Goal: Obtain resource: Obtain resource

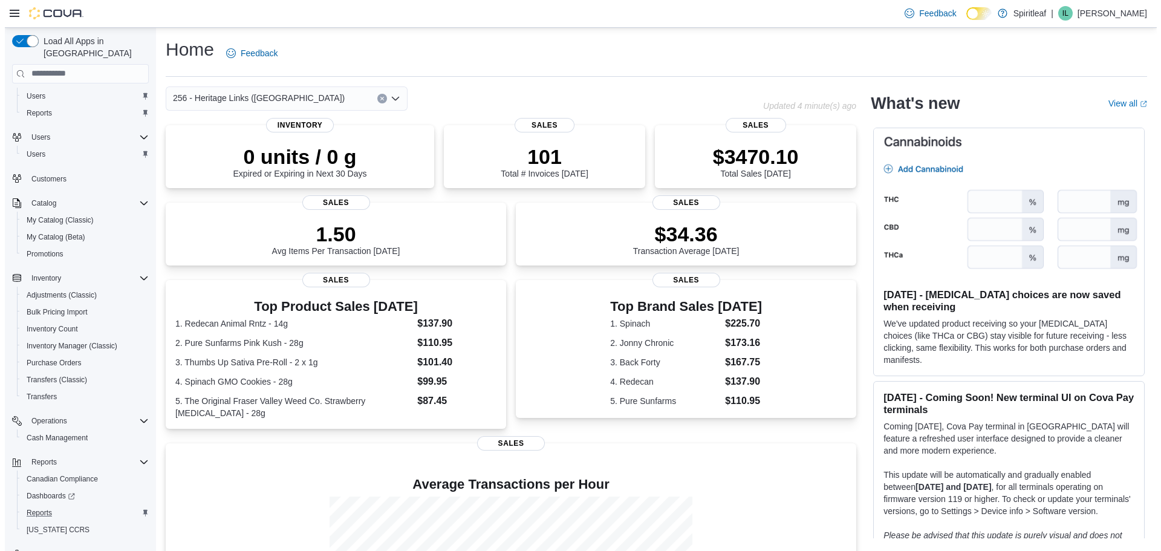
scroll to position [39, 0]
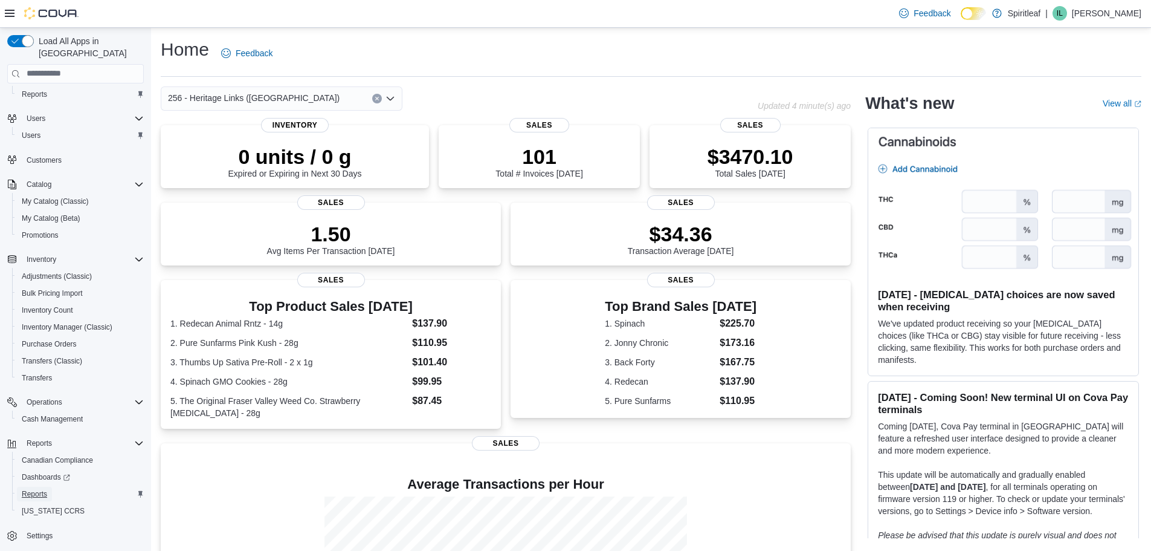
click at [37, 489] on span "Reports" at bounding box center [34, 494] width 25 height 10
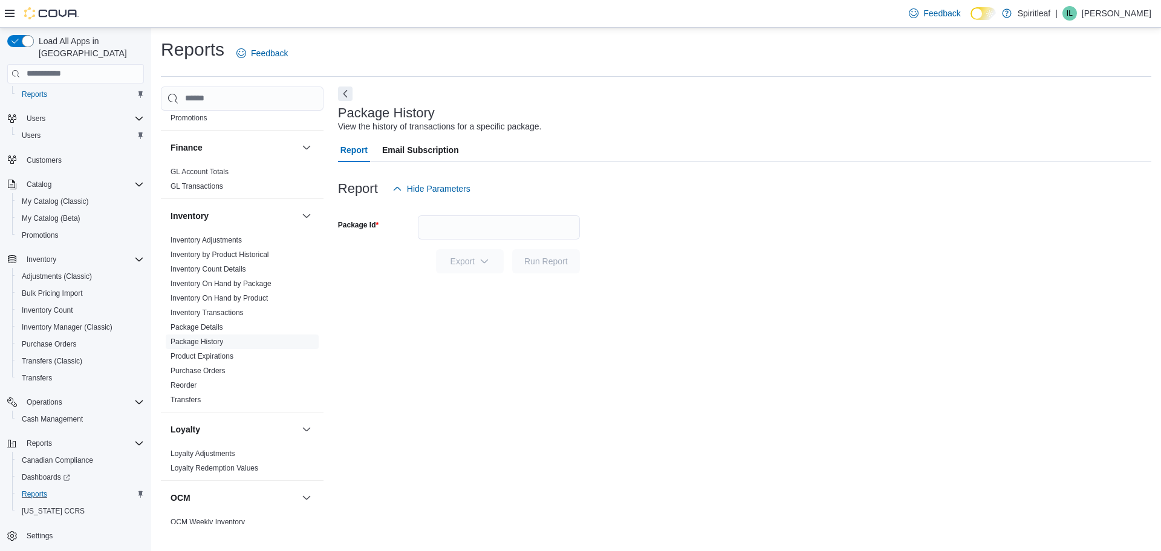
scroll to position [302, 0]
click at [244, 290] on link "Inventory On Hand by Product" at bounding box center [218, 292] width 97 height 8
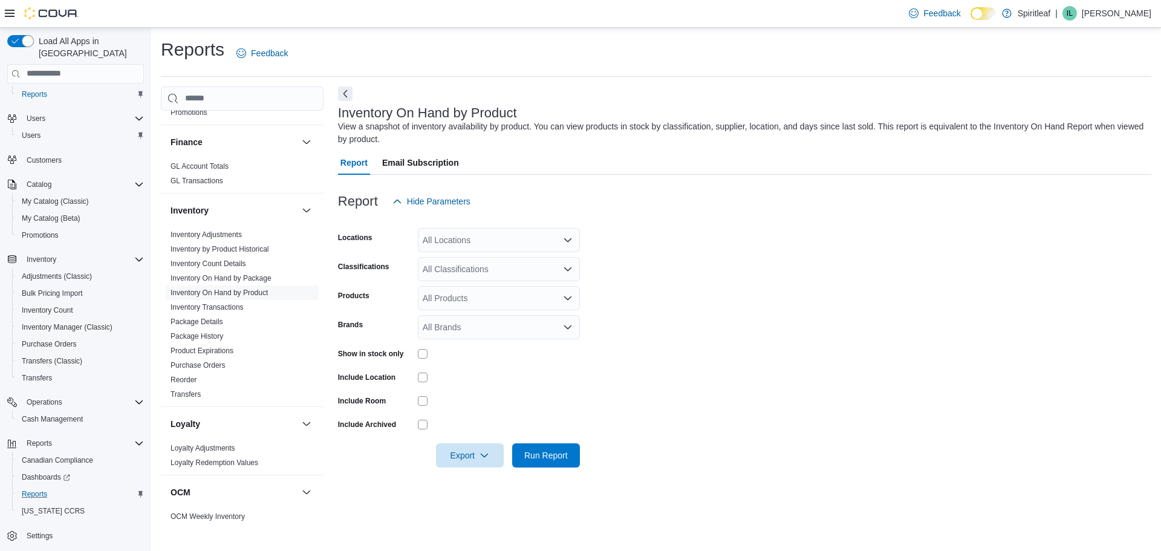
click at [475, 246] on div "All Locations" at bounding box center [499, 240] width 162 height 24
type input "***"
click at [521, 252] on button "256 - Heritage Links ([GEOGRAPHIC_DATA])" at bounding box center [499, 261] width 162 height 18
click at [698, 327] on form "Locations 256 - Heritage Links ([GEOGRAPHIC_DATA]) Classifications All Classifi…" at bounding box center [744, 340] width 813 height 254
click at [481, 268] on div "All Classifications" at bounding box center [499, 269] width 162 height 24
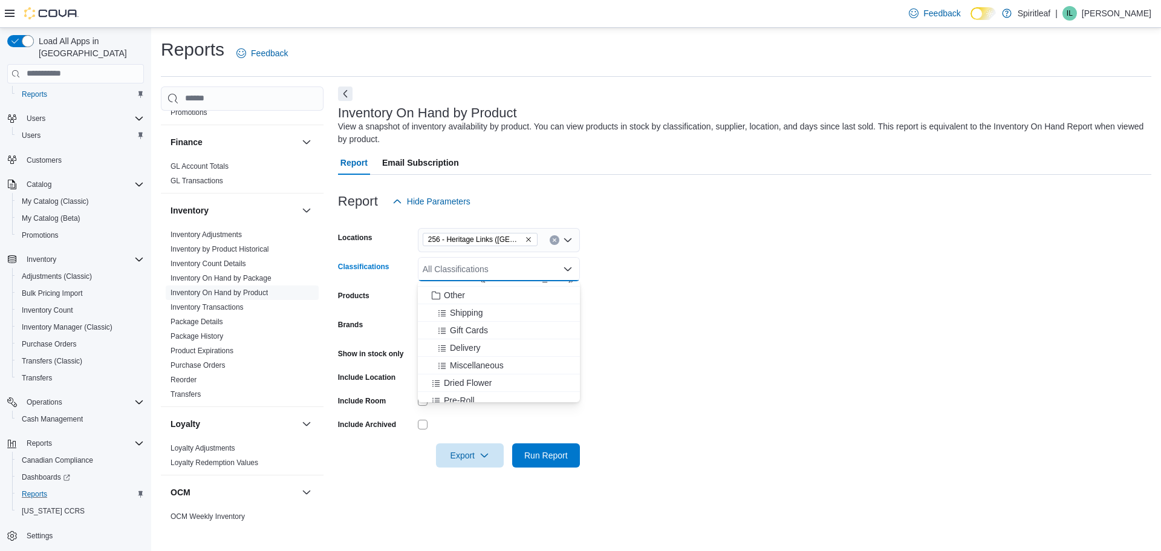
scroll to position [136, 0]
click at [494, 377] on div "Dried Flower" at bounding box center [498, 381] width 147 height 12
click at [493, 378] on div "Pre-Roll" at bounding box center [487, 381] width 125 height 12
click at [493, 381] on div "Edible" at bounding box center [487, 381] width 125 height 12
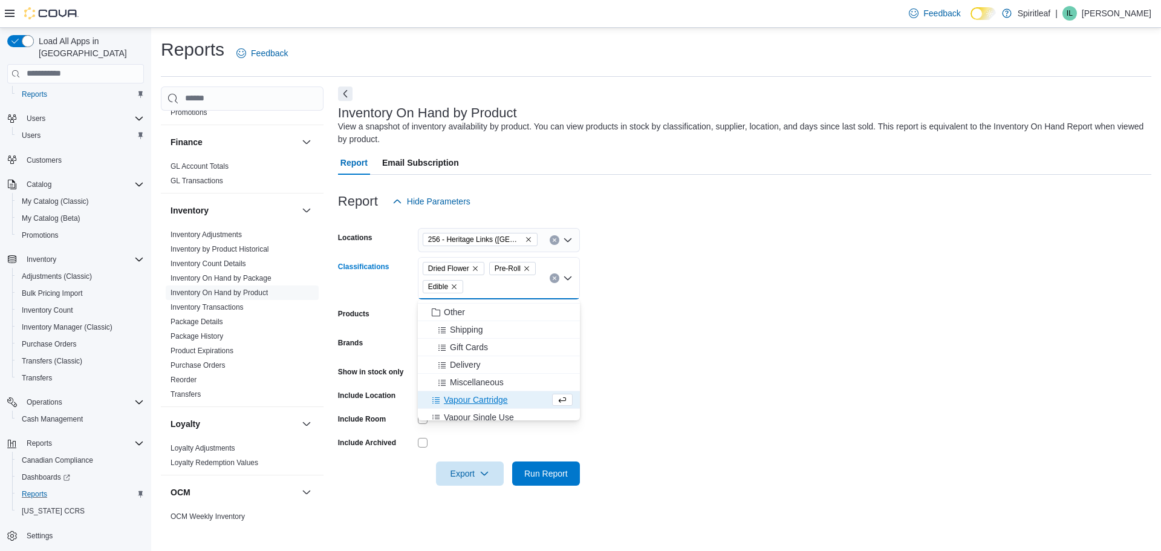
click at [497, 396] on span "Vapour Cartridge" at bounding box center [476, 399] width 64 height 12
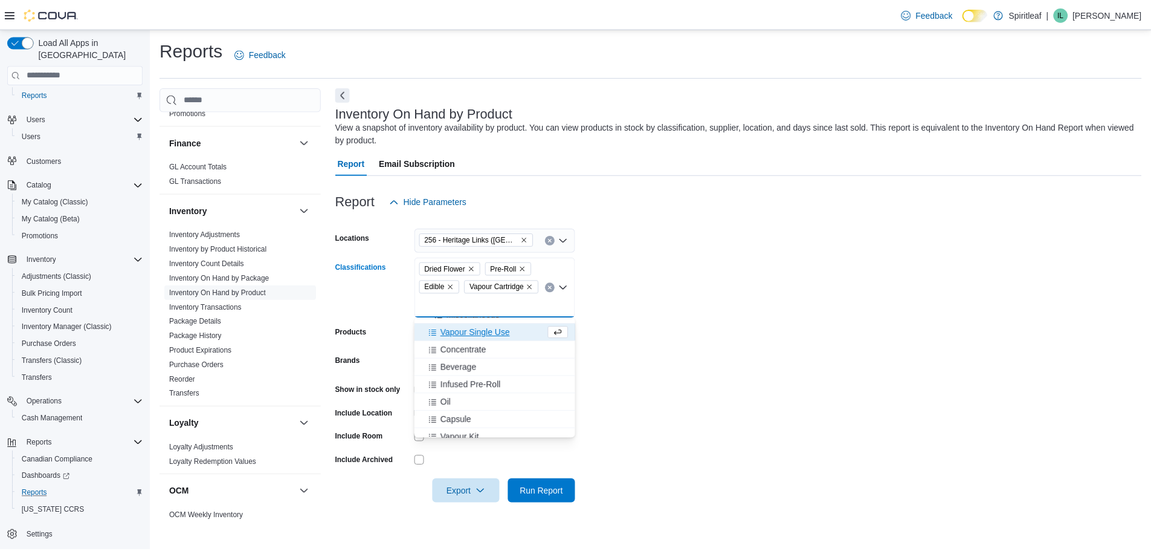
scroll to position [196, 0]
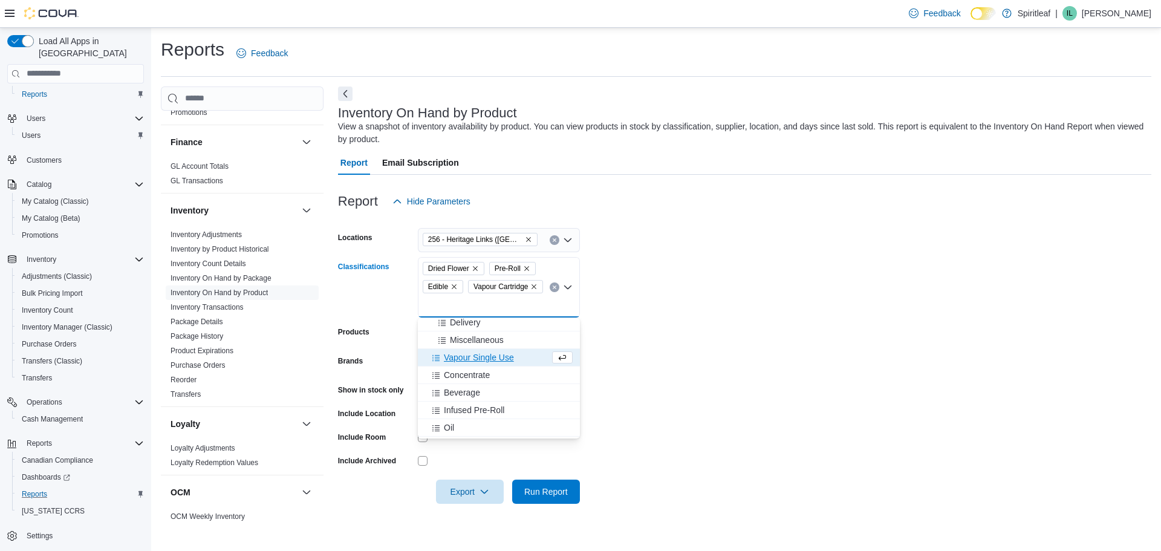
click at [497, 360] on span "Vapour Single Use" at bounding box center [479, 357] width 70 height 12
click at [492, 375] on div "Concentrate" at bounding box center [487, 375] width 125 height 12
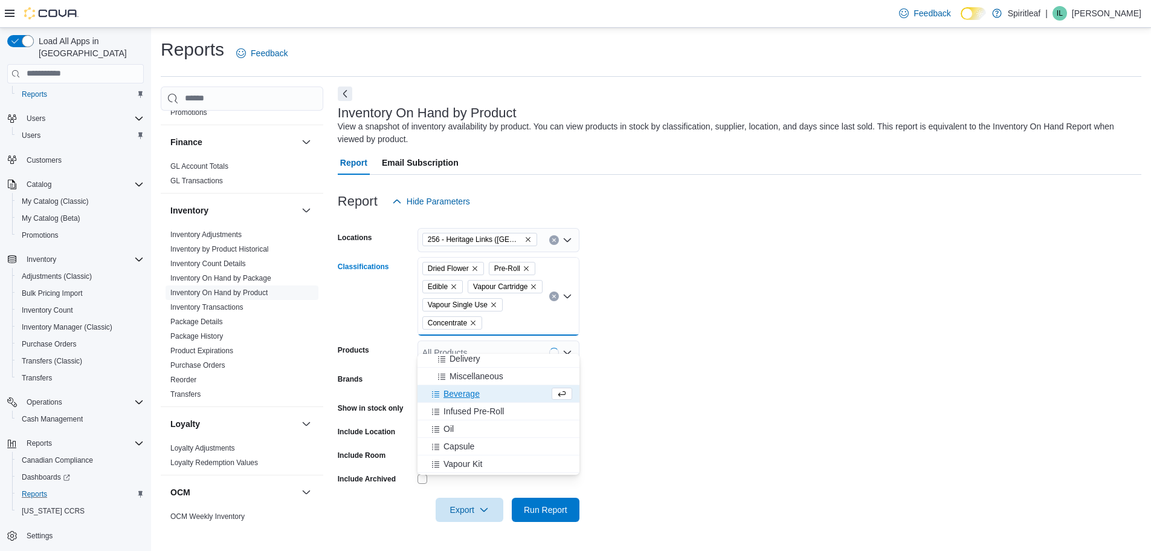
click at [487, 397] on div "Beverage" at bounding box center [487, 393] width 125 height 12
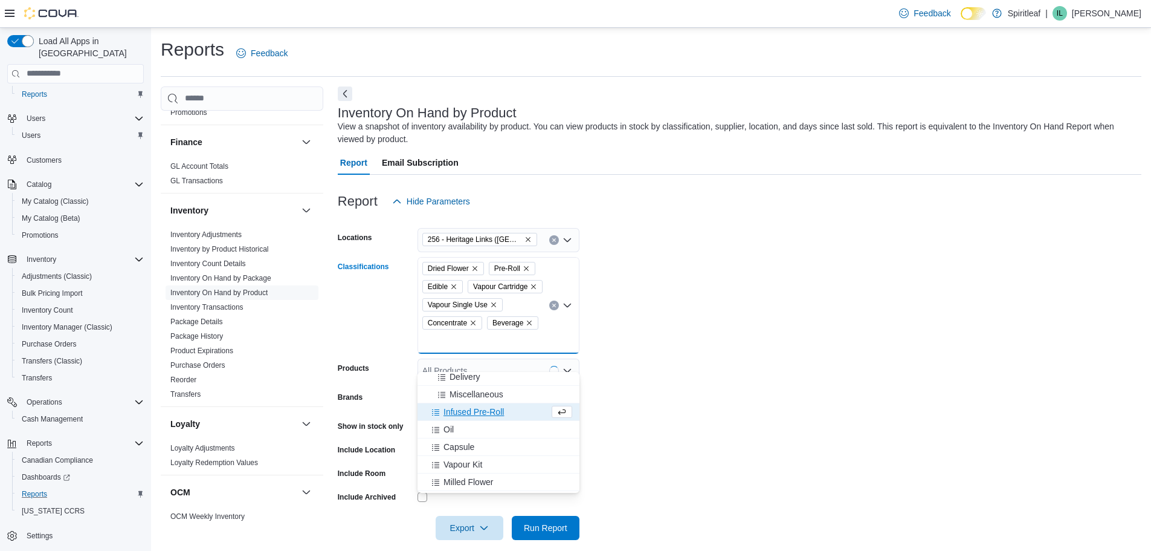
click at [487, 409] on span "Infused Pre-Roll" at bounding box center [474, 412] width 60 height 12
click at [487, 416] on div "Oil" at bounding box center [487, 412] width 125 height 12
click at [486, 415] on div "Capsule" at bounding box center [487, 412] width 125 height 12
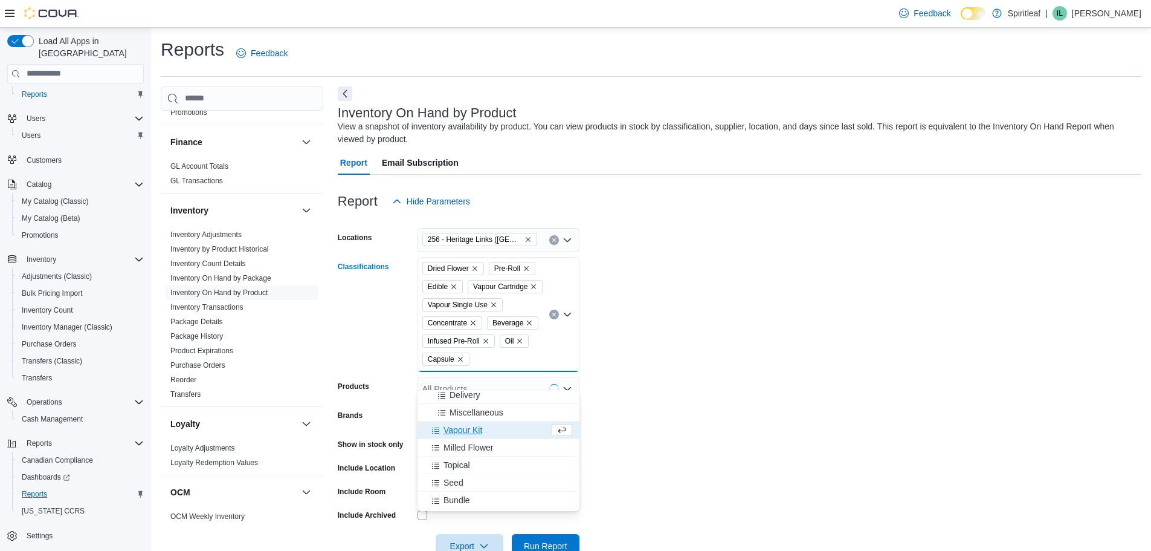
click at [486, 427] on div "Vapour Kit" at bounding box center [487, 430] width 125 height 12
click at [486, 432] on span "Milled Flower" at bounding box center [469, 430] width 50 height 12
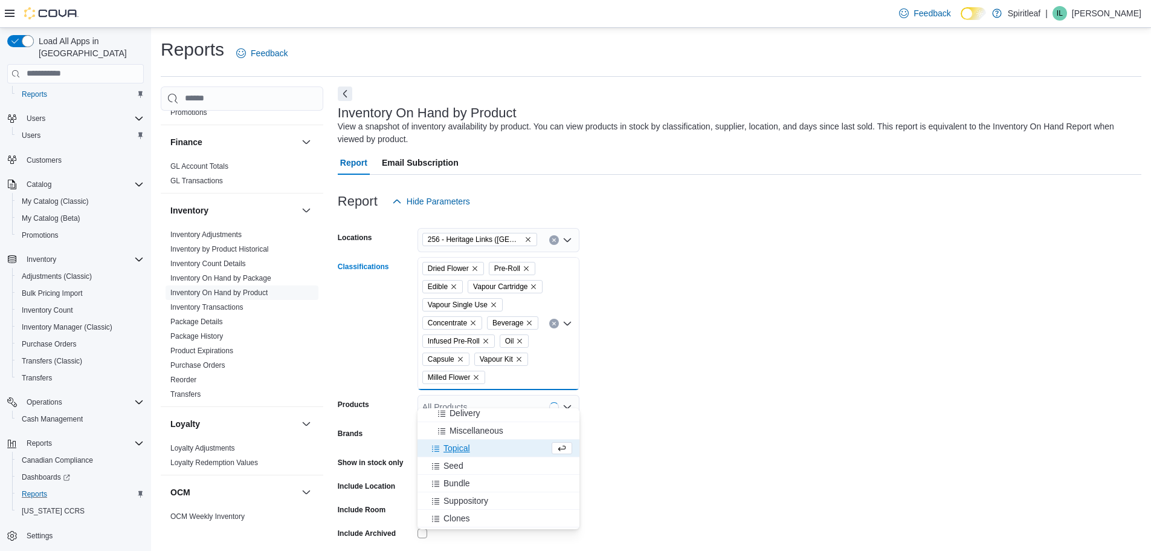
click at [484, 445] on div "Topical" at bounding box center [487, 448] width 125 height 12
click at [490, 513] on span "Infused Flower" at bounding box center [472, 518] width 56 height 12
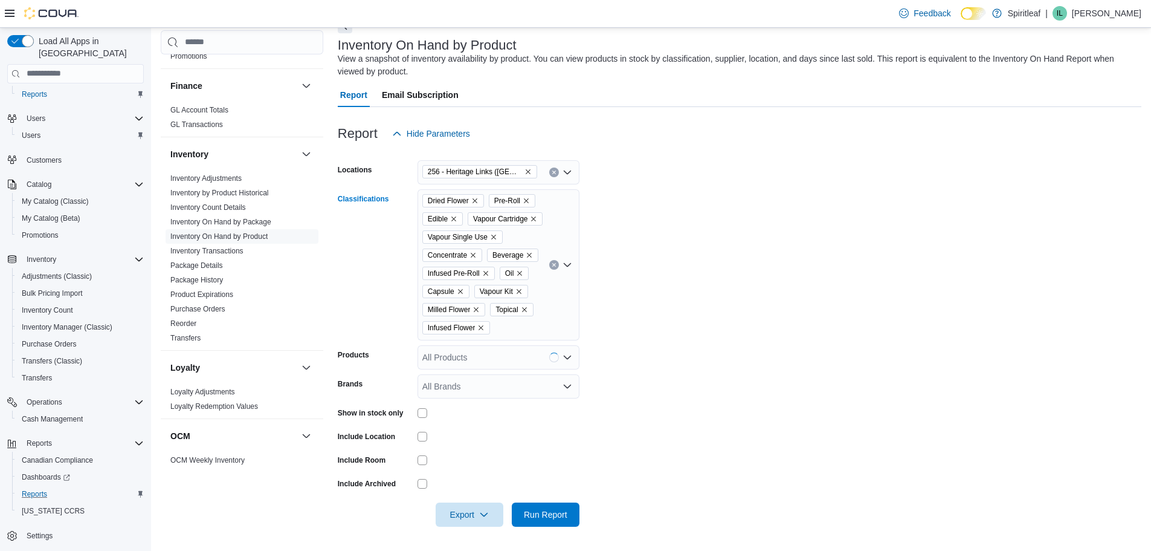
scroll to position [86, 0]
click at [568, 261] on div "Dried Flower Pre-Roll Edible Vapour Cartridge Vapour Single Use Concentrate Bev…" at bounding box center [499, 264] width 162 height 151
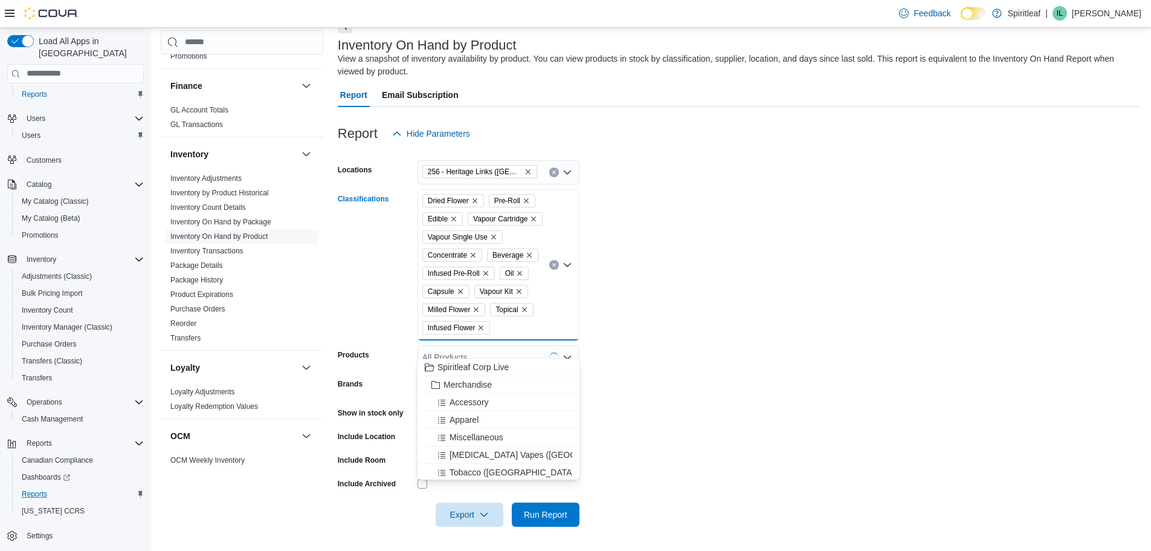
click at [567, 260] on icon "Close list of options" at bounding box center [568, 265] width 10 height 10
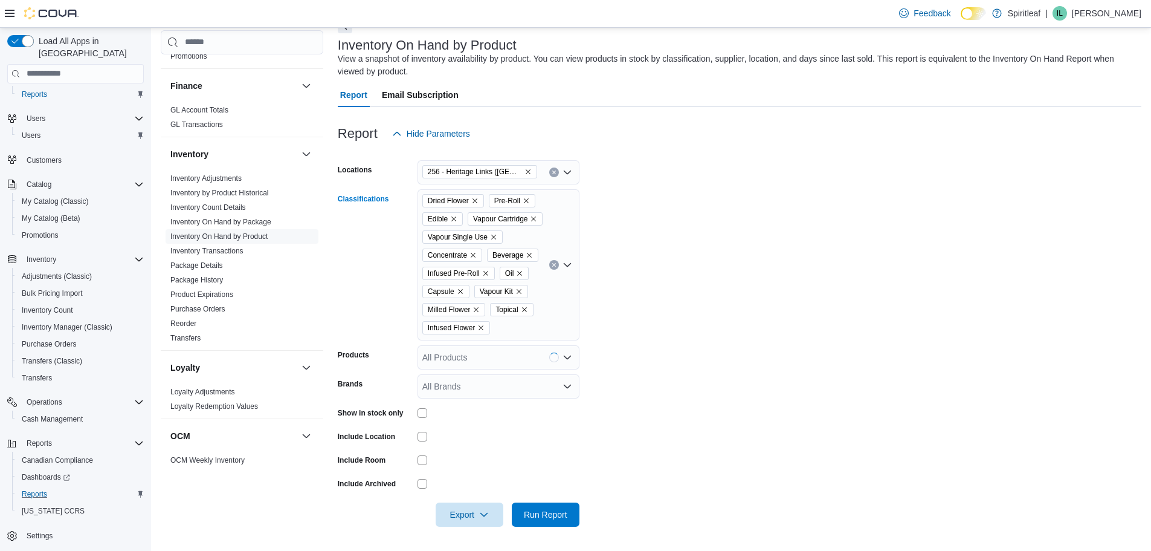
click at [567, 260] on icon "Open list of options" at bounding box center [568, 265] width 10 height 10
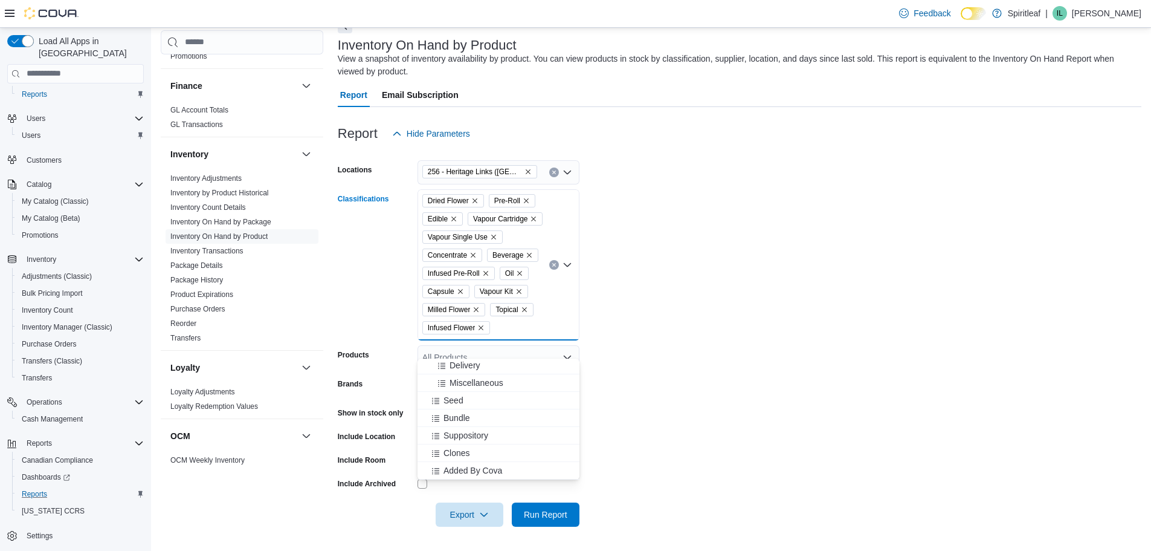
click at [640, 377] on form "Locations 256 - Heritage Links ([GEOGRAPHIC_DATA]) Classifications Dried Flower…" at bounding box center [740, 336] width 804 height 381
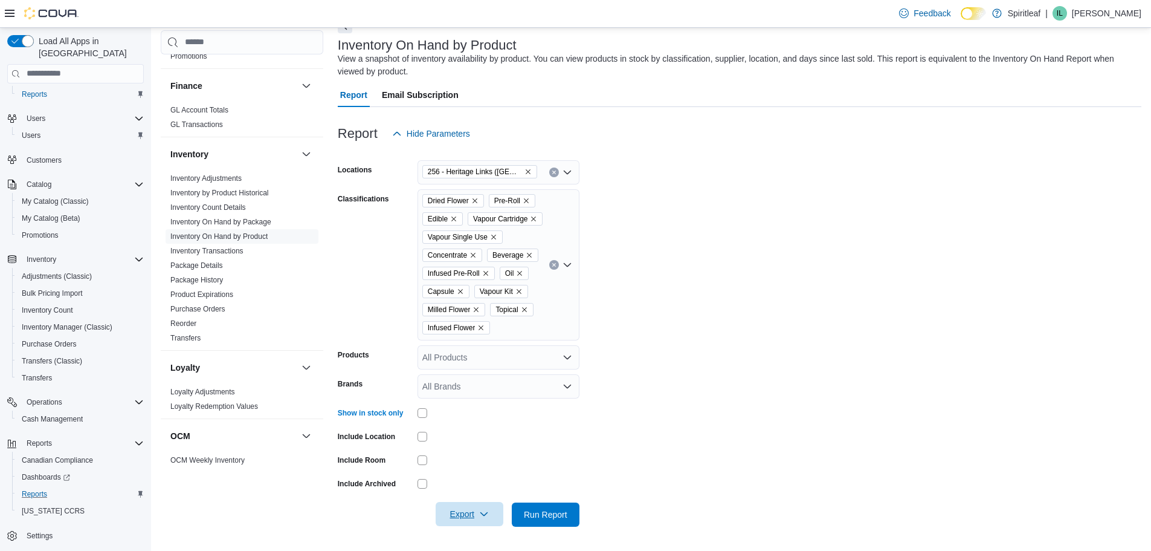
click at [458, 514] on span "Export" at bounding box center [469, 514] width 53 height 24
click at [485, 455] on span "Export to Excel" at bounding box center [471, 460] width 54 height 10
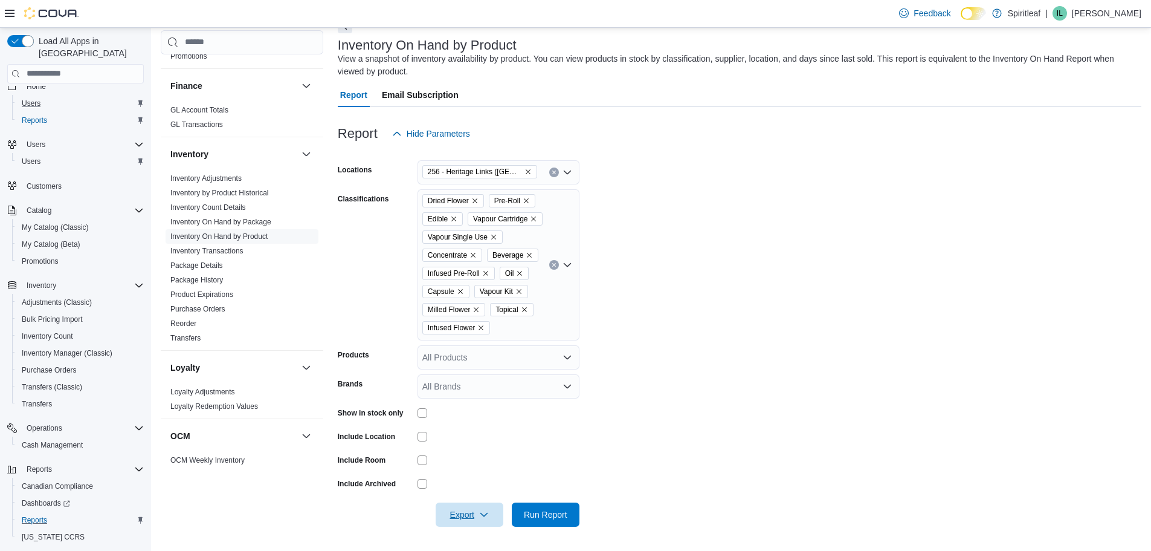
scroll to position [0, 0]
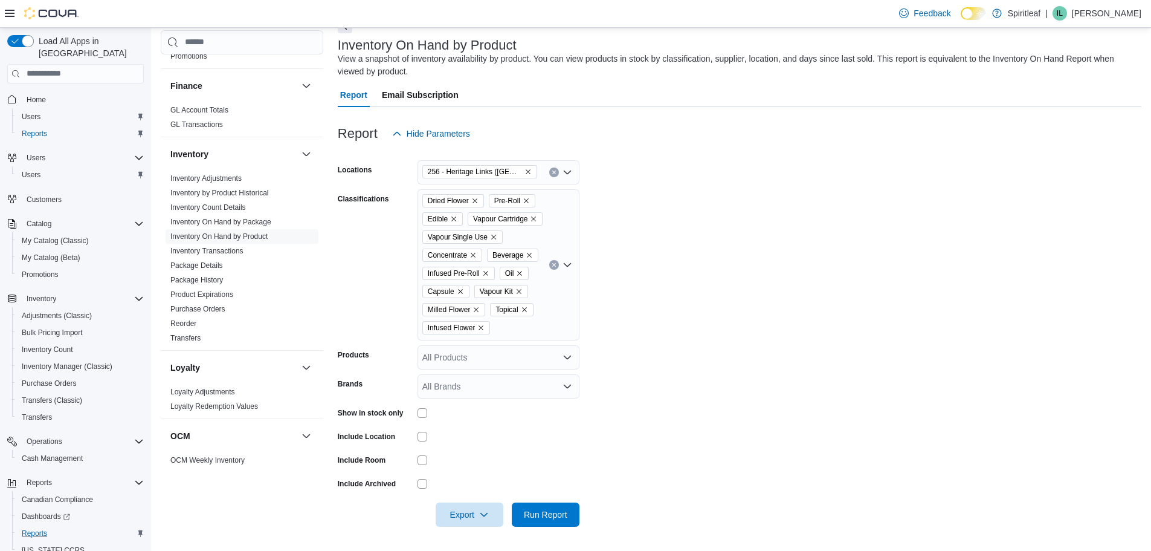
click at [51, 92] on span "Home" at bounding box center [83, 99] width 122 height 15
